Goal: Information Seeking & Learning: Learn about a topic

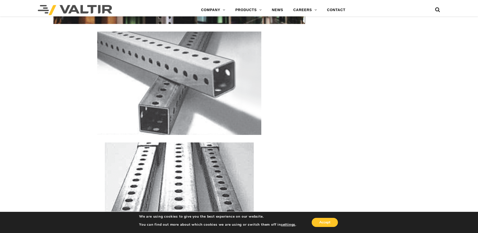
scroll to position [906, 0]
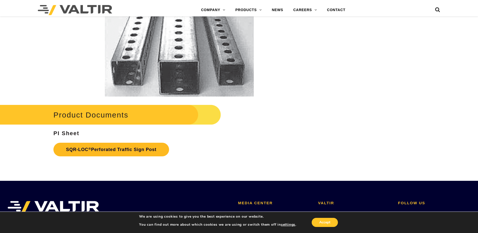
click at [122, 148] on link "SQR-LOC ® Perforated Traffic Sign Post" at bounding box center [111, 149] width 116 height 14
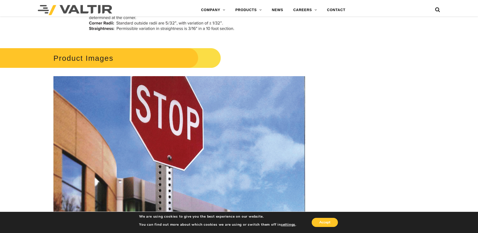
scroll to position [252, 0]
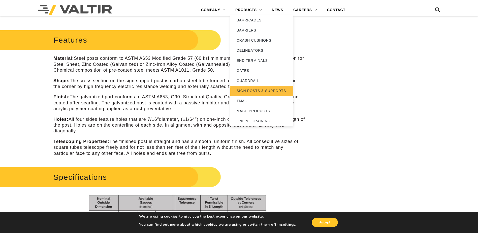
click at [249, 89] on link "SIGN POSTS & SUPPORTS" at bounding box center [261, 91] width 63 height 10
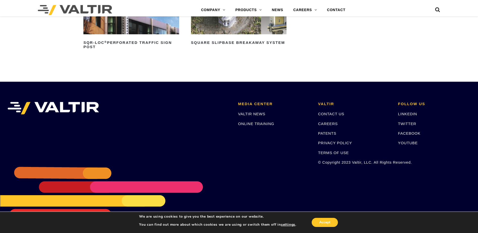
scroll to position [93, 0]
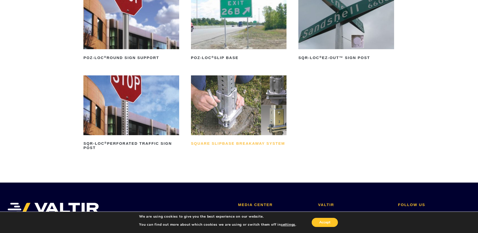
click at [249, 143] on h2 "Square Slipbase Breakaway System" at bounding box center [239, 143] width 96 height 8
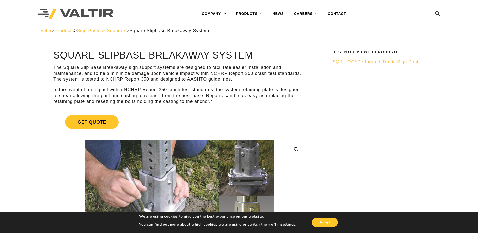
click at [358, 60] on span "SQR-LOC ® Perforated Traffic Sign Post" at bounding box center [375, 61] width 86 height 5
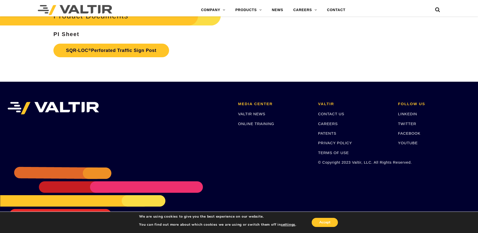
scroll to position [904, 0]
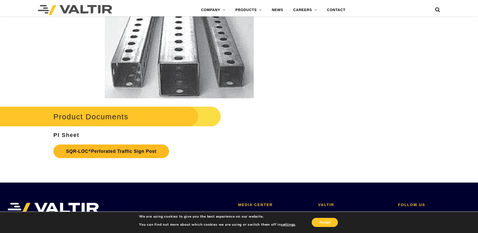
click at [105, 153] on link "SQR-LOC ® Perforated Traffic Sign Post" at bounding box center [111, 151] width 116 height 14
